Goal: Check status: Check status

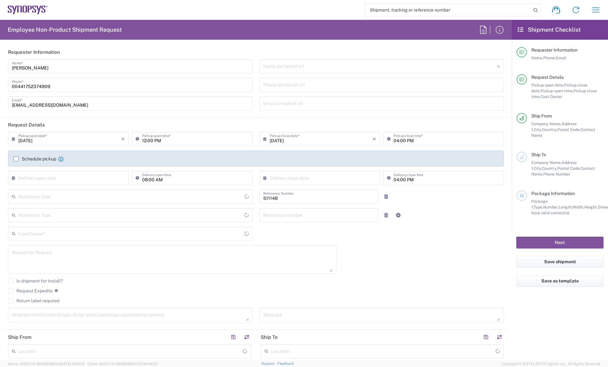
type input "Department"
type input "GB02, DDG, Monashee RD 511148"
type input "Delivered at Place"
type input "[GEOGRAPHIC_DATA]"
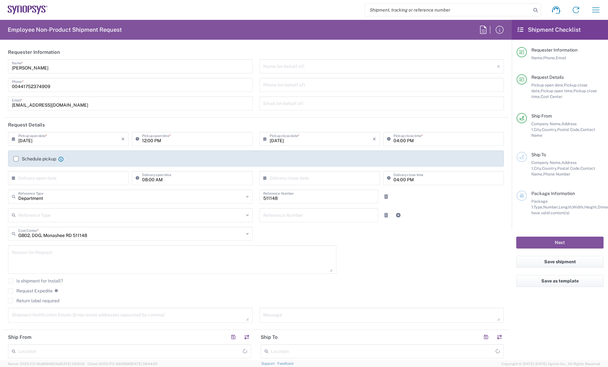
type input "Plymouth GB19"
click at [596, 11] on icon "button" at bounding box center [596, 10] width 10 height 10
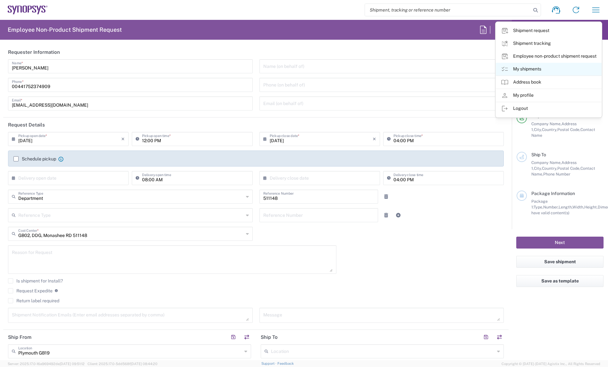
click at [537, 70] on link "My shipments" at bounding box center [549, 69] width 106 height 13
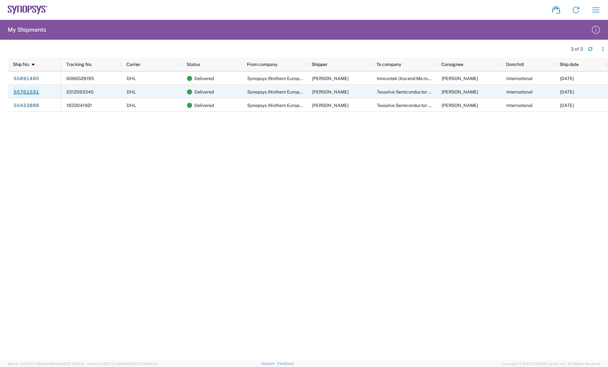
click at [16, 90] on link "55761531" at bounding box center [26, 92] width 26 height 10
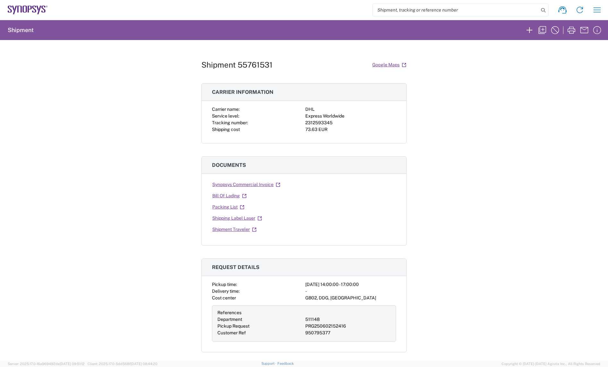
drag, startPoint x: 63, startPoint y: 95, endPoint x: 57, endPoint y: 93, distance: 5.6
click at [57, 93] on div "Shipment 55761531 Google Maps Carrier information Carrier name: DHL Service lev…" at bounding box center [304, 200] width 608 height 321
